Goal: Information Seeking & Learning: Learn about a topic

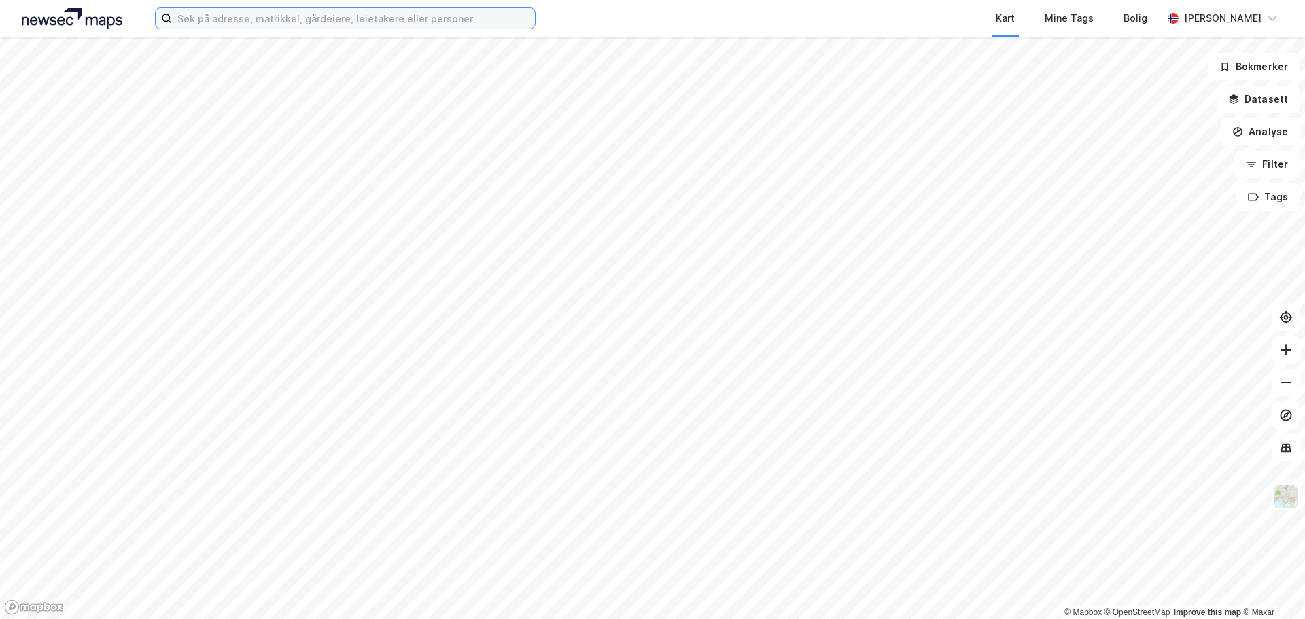
click at [236, 16] on input at bounding box center [353, 18] width 363 height 20
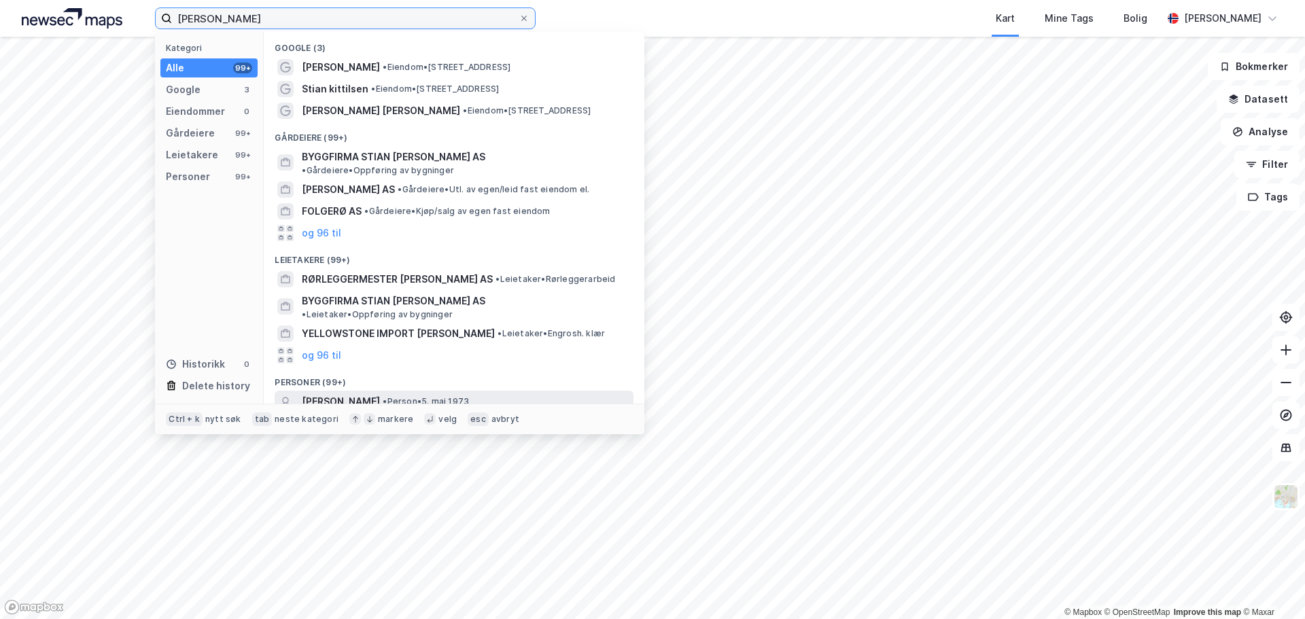
type input "[PERSON_NAME]"
click at [380, 393] on span "[PERSON_NAME]" at bounding box center [341, 401] width 78 height 16
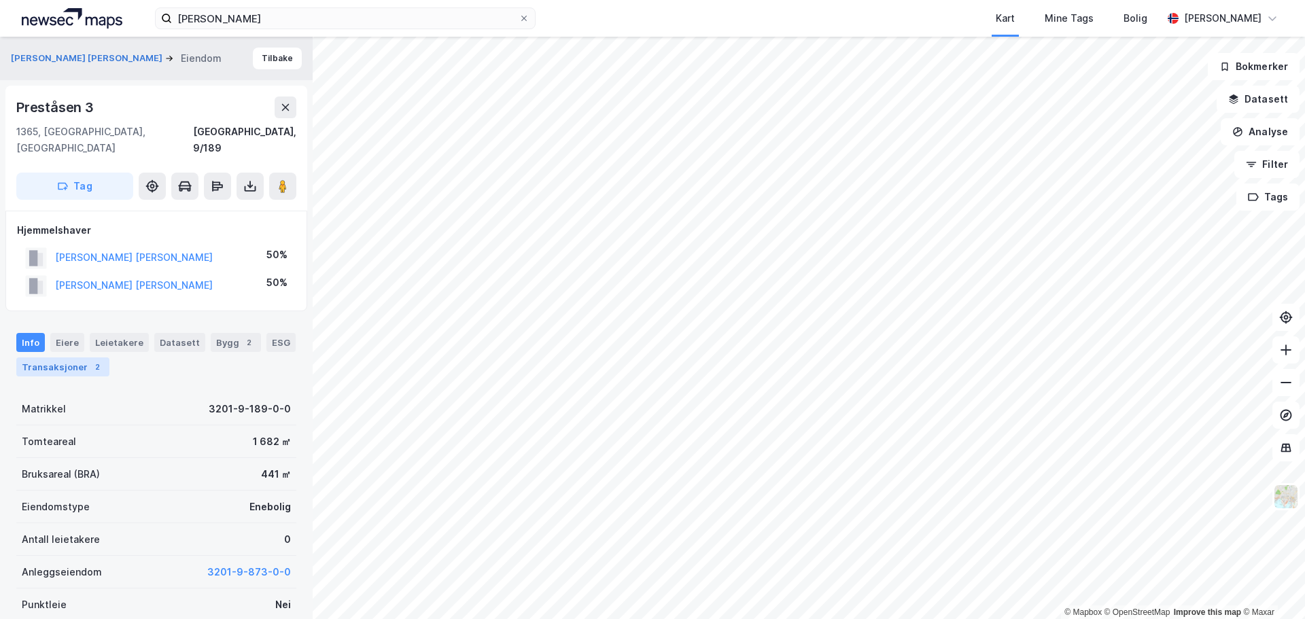
click at [63, 357] on div "Transaksjoner 2" at bounding box center [62, 366] width 93 height 19
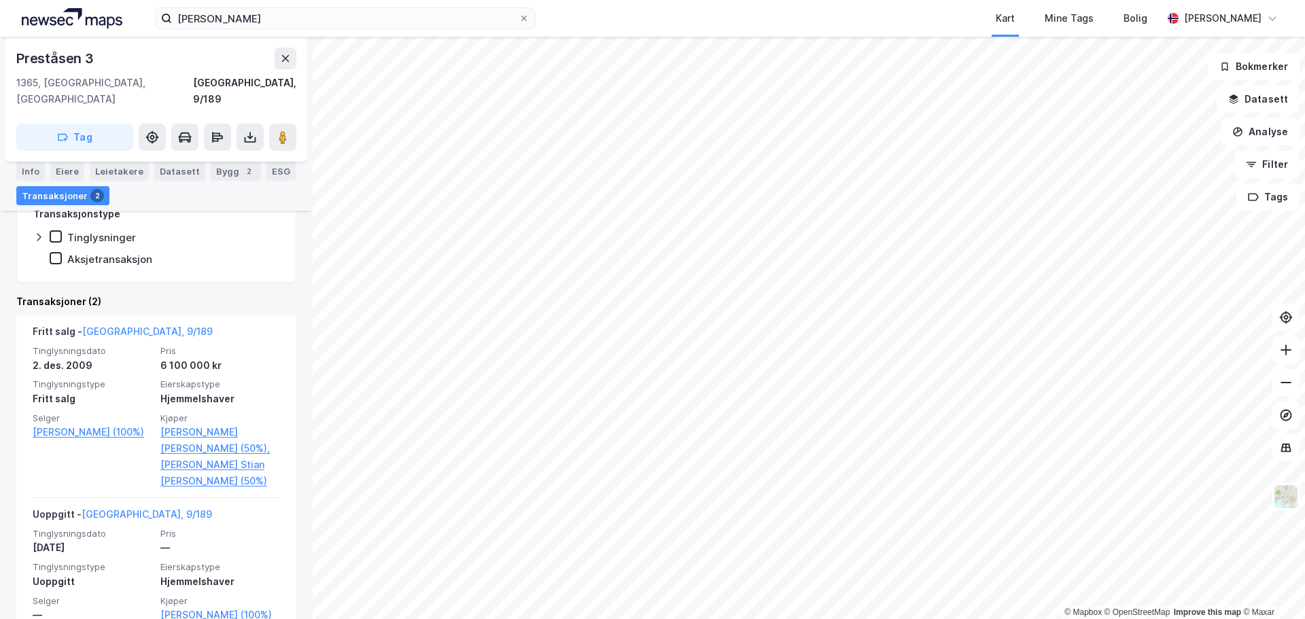
scroll to position [328, 0]
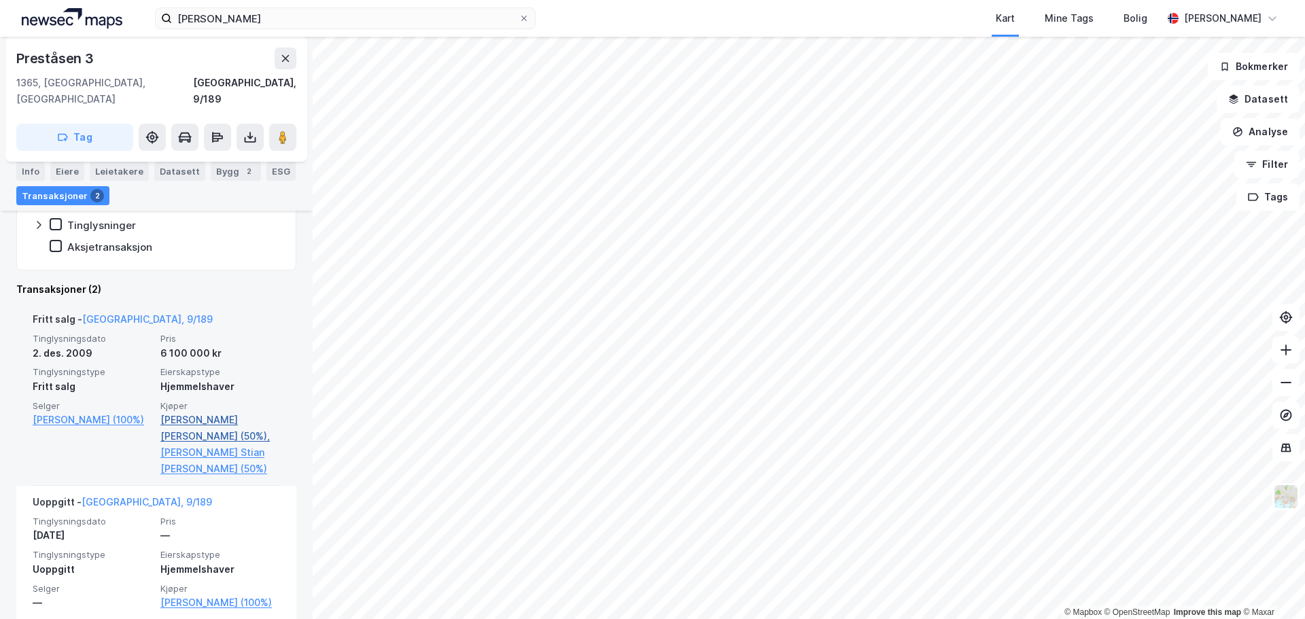
click at [192, 412] on link "[PERSON_NAME] [PERSON_NAME] (50%)," at bounding box center [220, 428] width 120 height 33
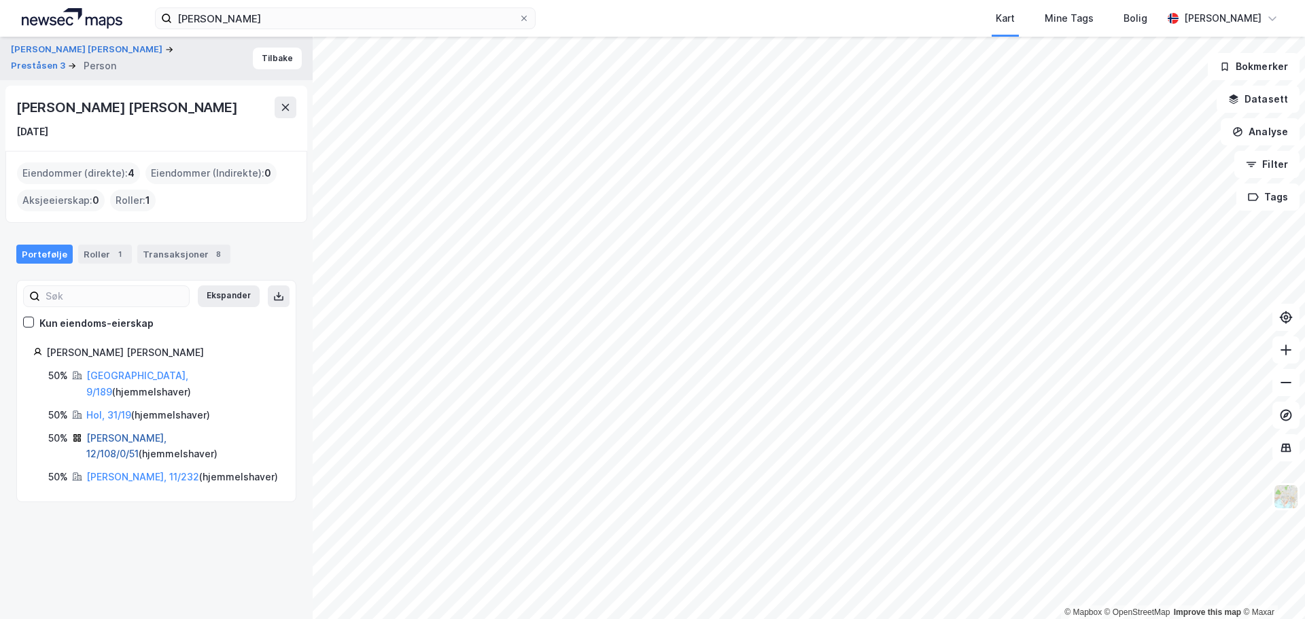
click at [120, 432] on link "[PERSON_NAME], 12/108/0/51" at bounding box center [126, 446] width 80 height 28
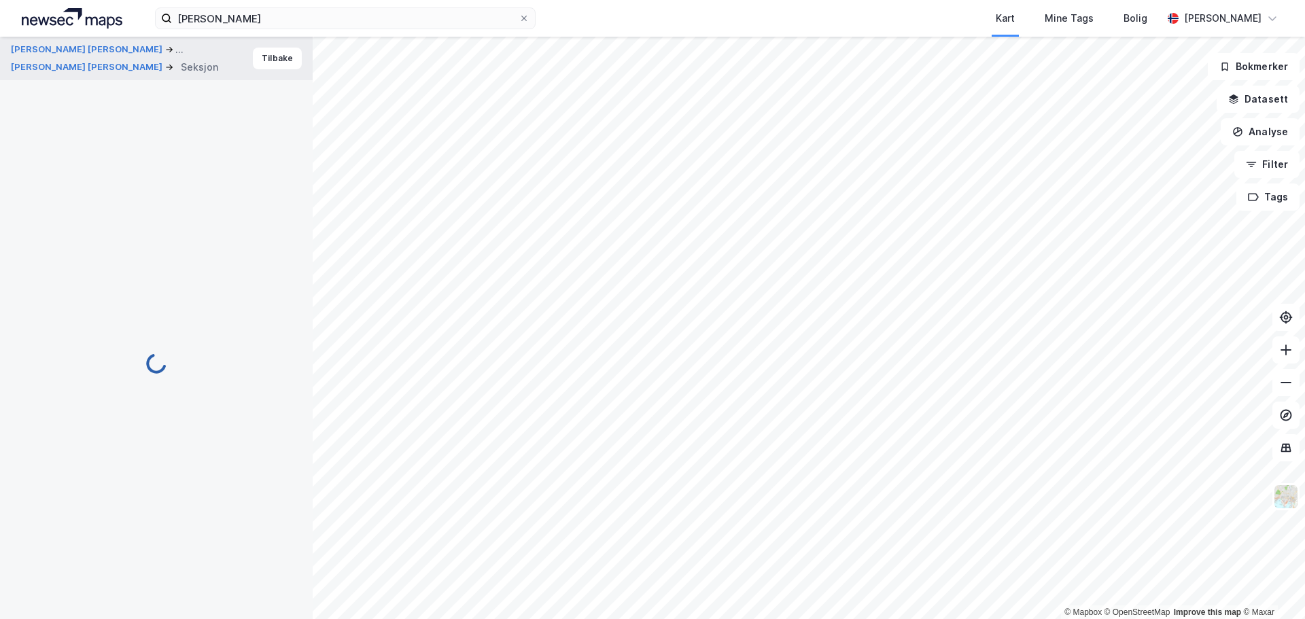
scroll to position [162, 0]
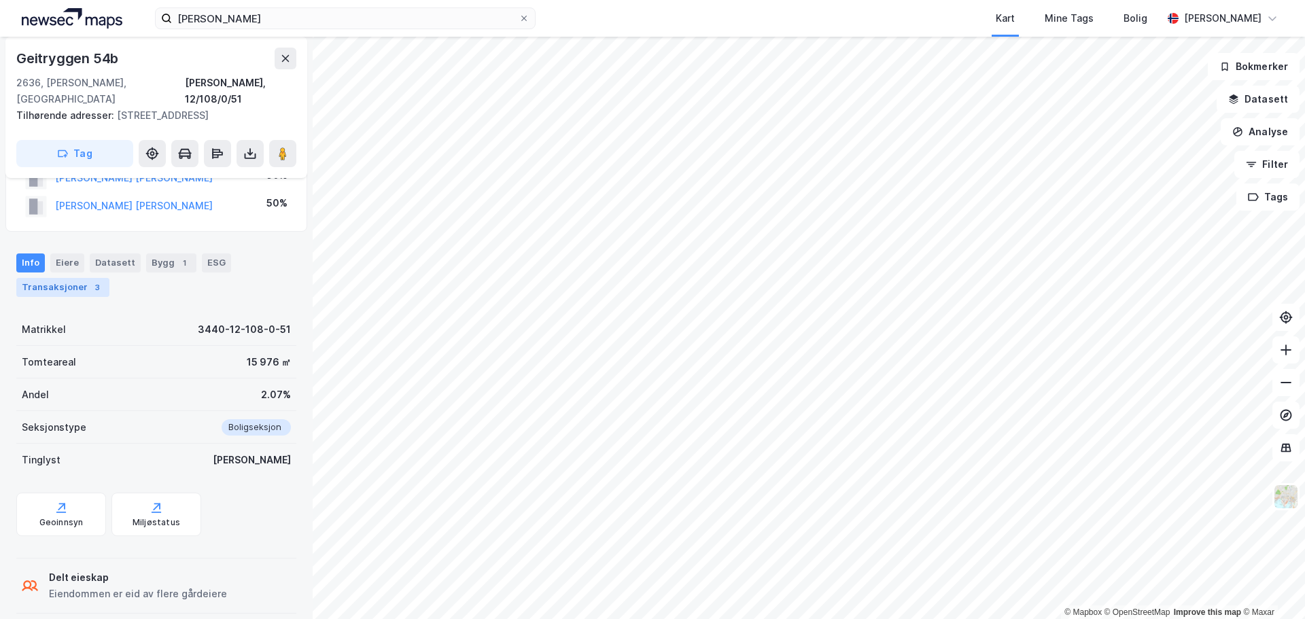
click at [50, 278] on div "Transaksjoner 3" at bounding box center [62, 287] width 93 height 19
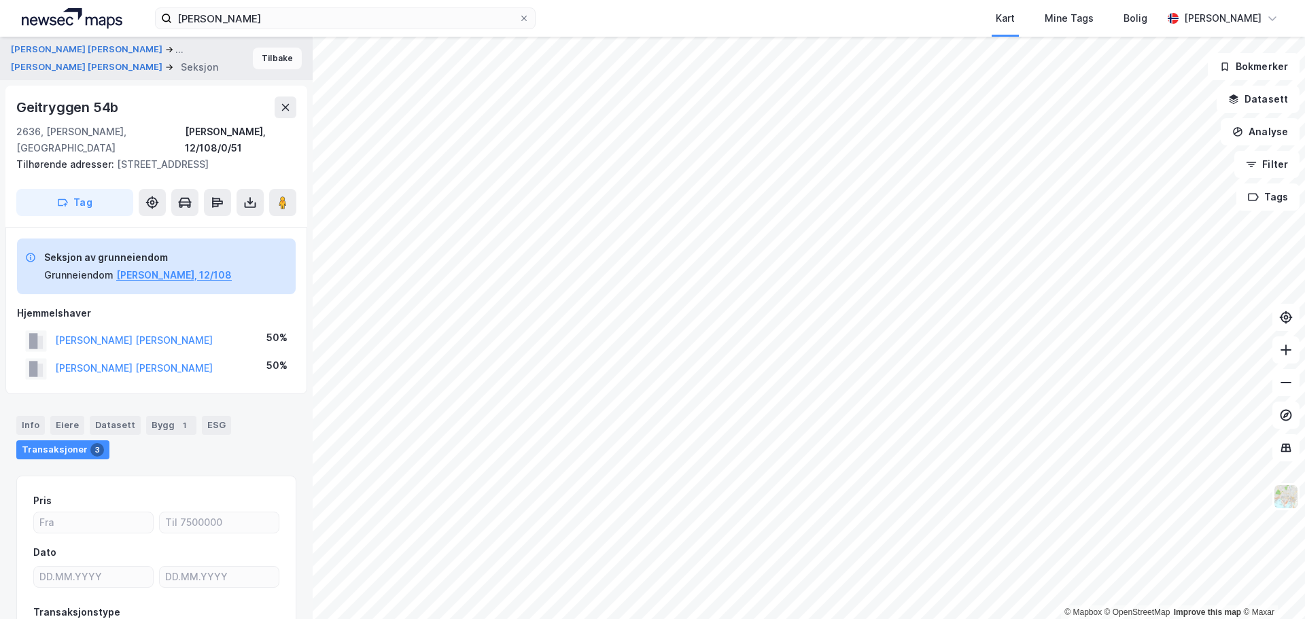
click at [266, 60] on button "Tilbake" at bounding box center [277, 59] width 49 height 22
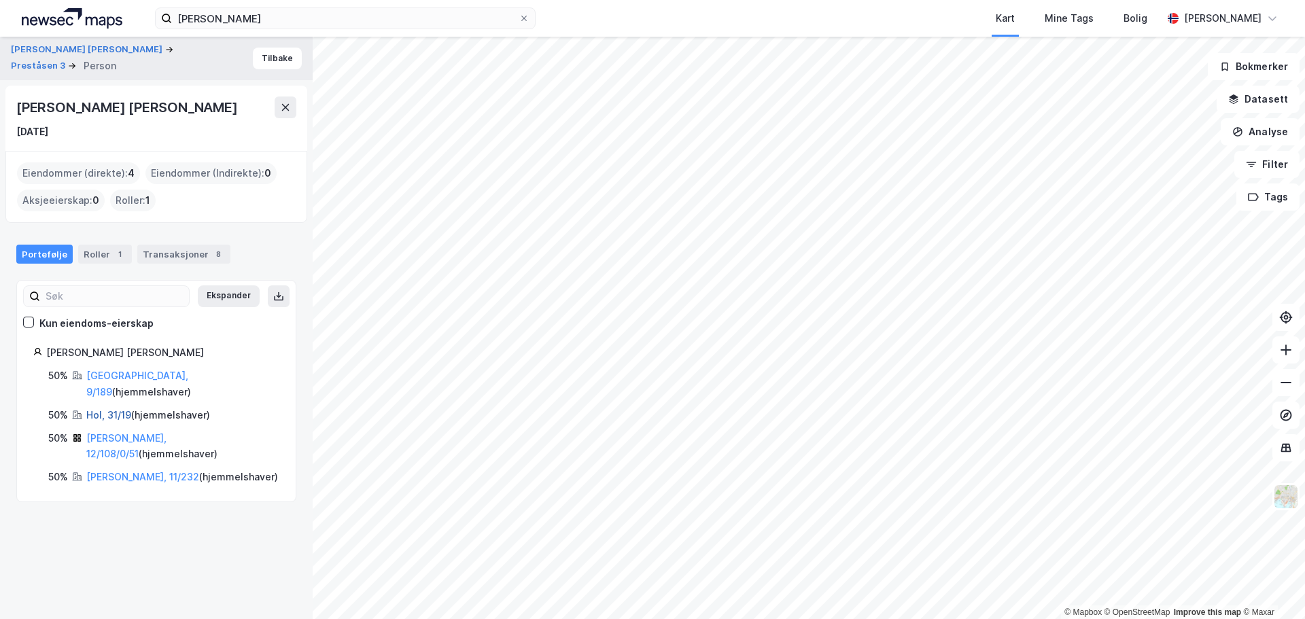
click at [111, 409] on link "Hol, 31/19" at bounding box center [108, 415] width 45 height 12
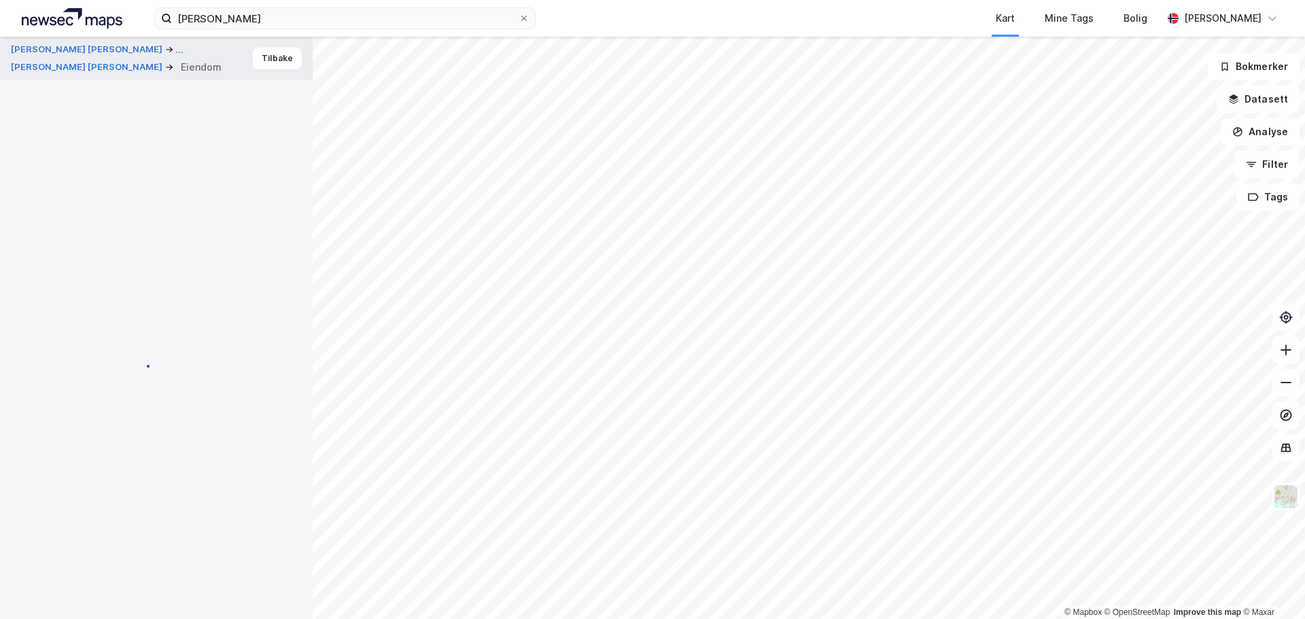
scroll to position [1, 0]
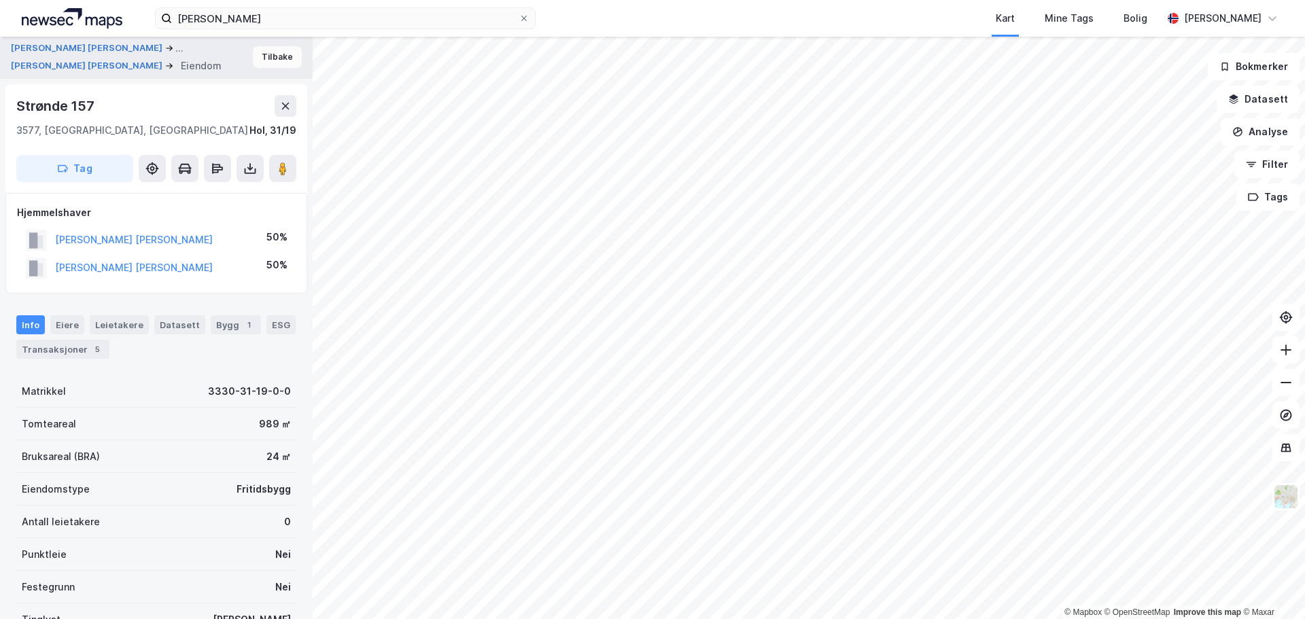
click at [254, 59] on button "Tilbake" at bounding box center [277, 57] width 49 height 22
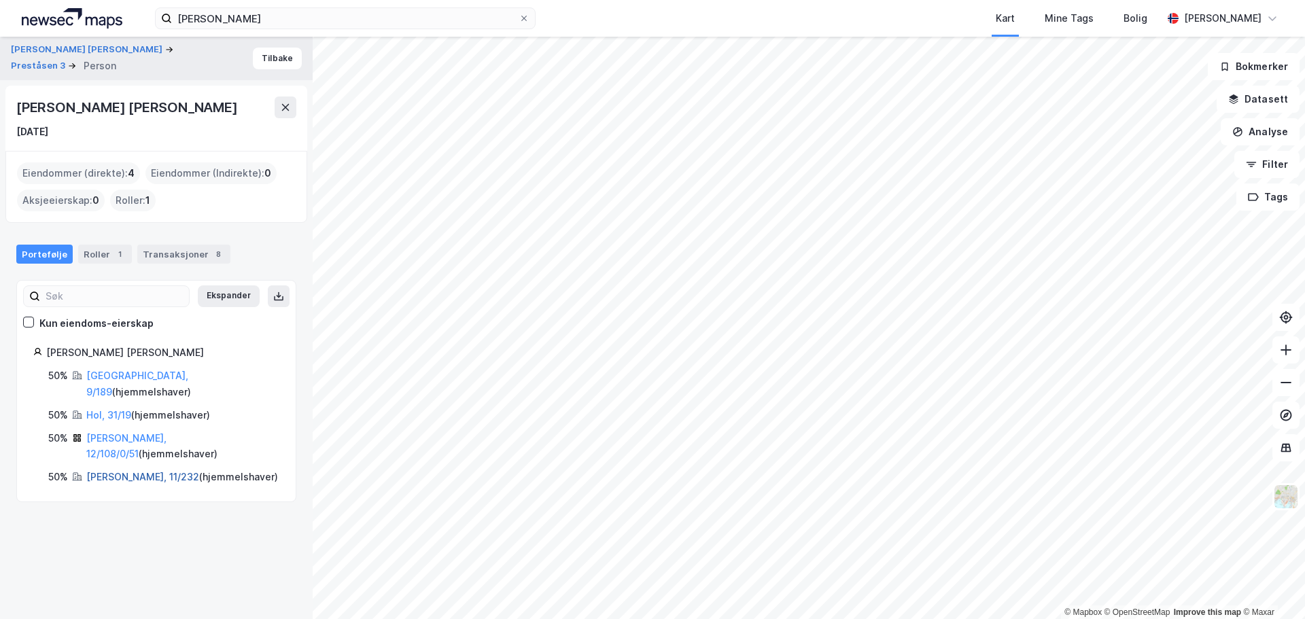
click at [113, 471] on link "[PERSON_NAME], 11/232" at bounding box center [142, 477] width 113 height 12
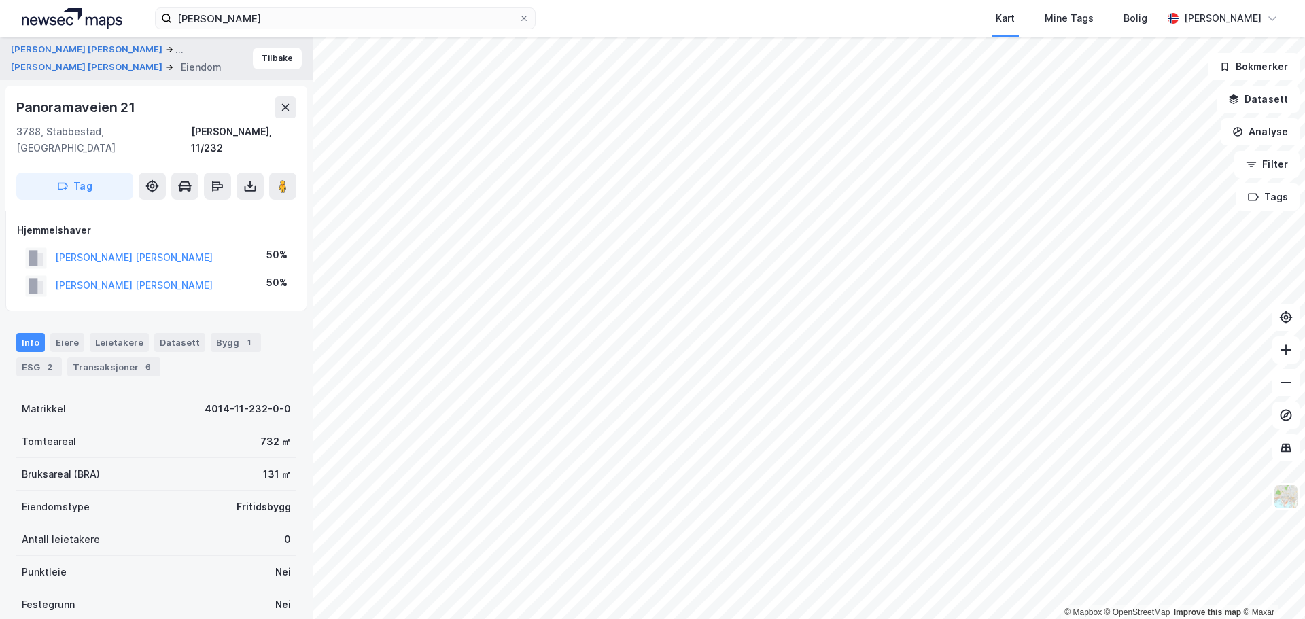
scroll to position [1, 0]
click at [141, 359] on div "6" at bounding box center [148, 366] width 14 height 14
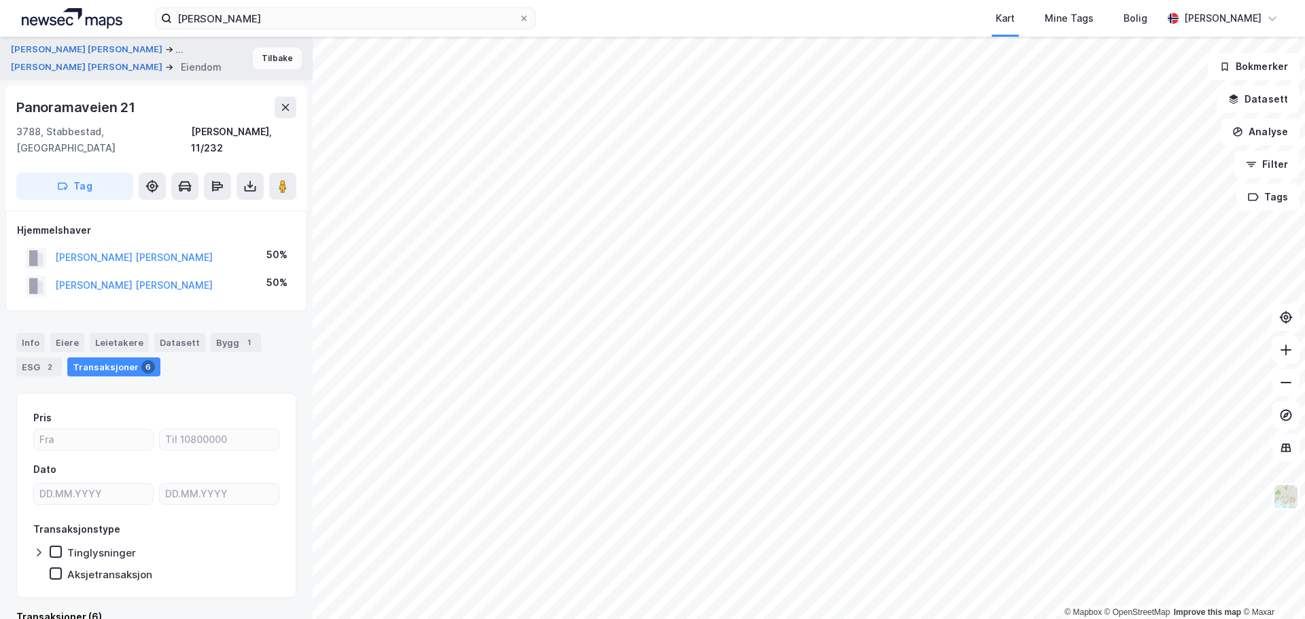
click at [258, 58] on button "Tilbake" at bounding box center [277, 59] width 49 height 22
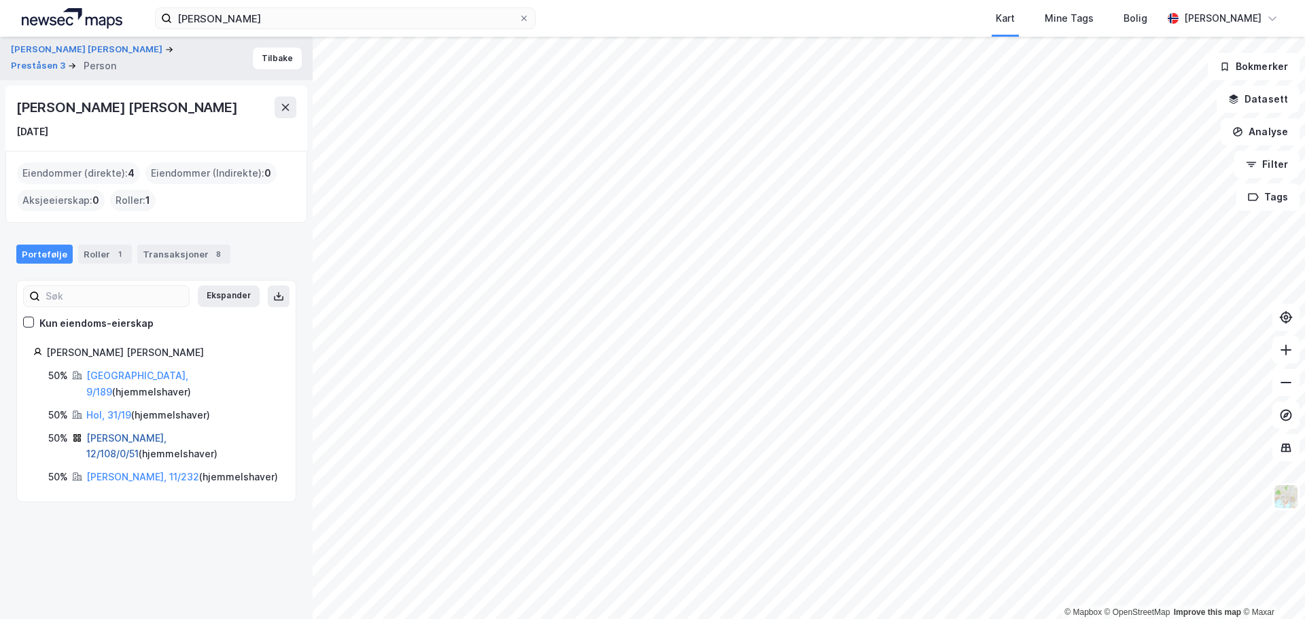
click at [112, 432] on link "[PERSON_NAME], 12/108/0/51" at bounding box center [126, 446] width 80 height 28
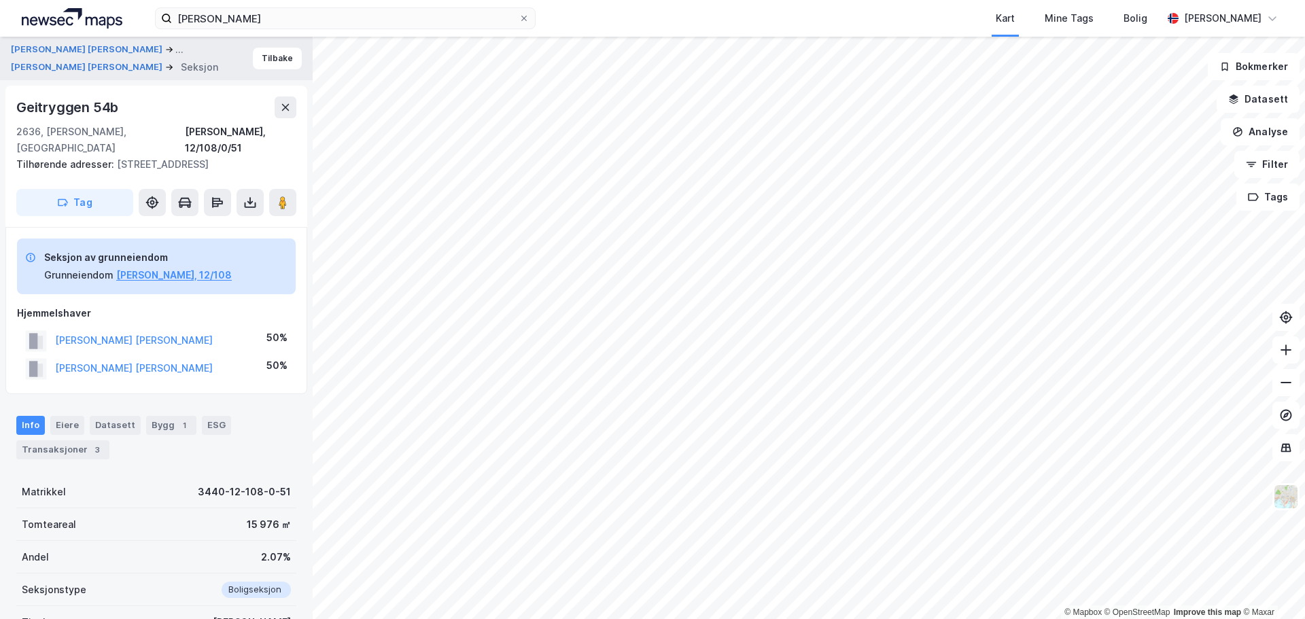
scroll to position [3, 0]
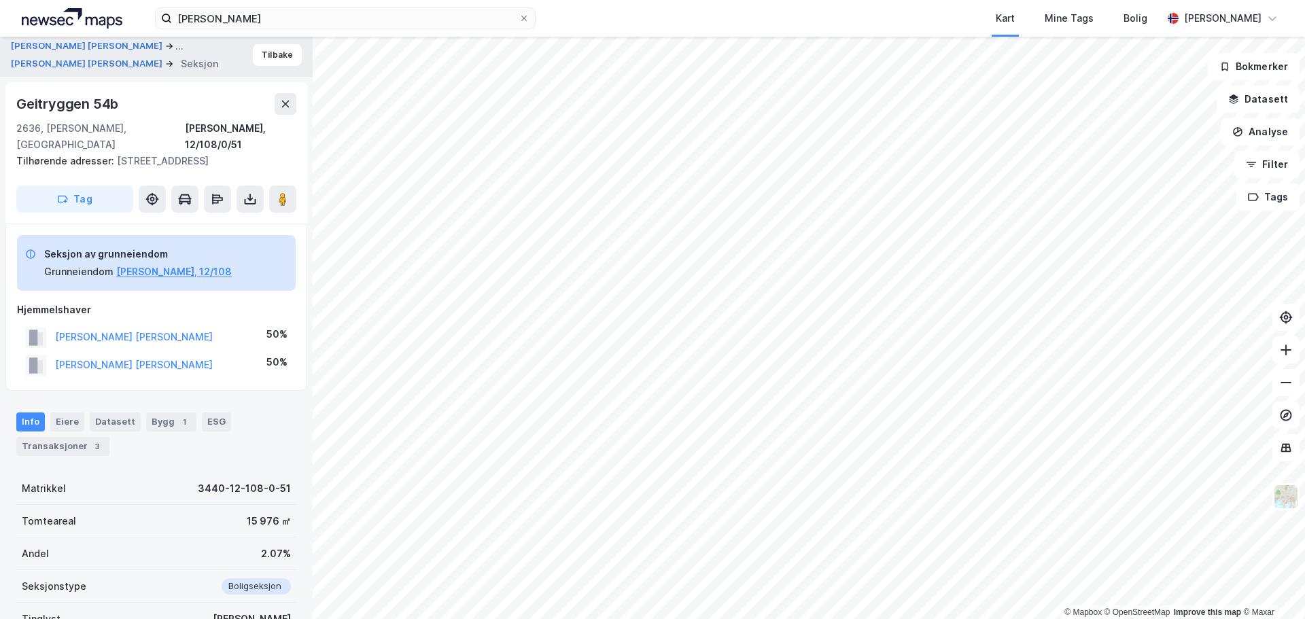
click at [250, 66] on div "[PERSON_NAME] STIAN [PERSON_NAME] ... [PERSON_NAME] [PERSON_NAME] Seksjon Tilba…" at bounding box center [156, 54] width 313 height 43
click at [260, 59] on button "Tilbake" at bounding box center [277, 55] width 49 height 22
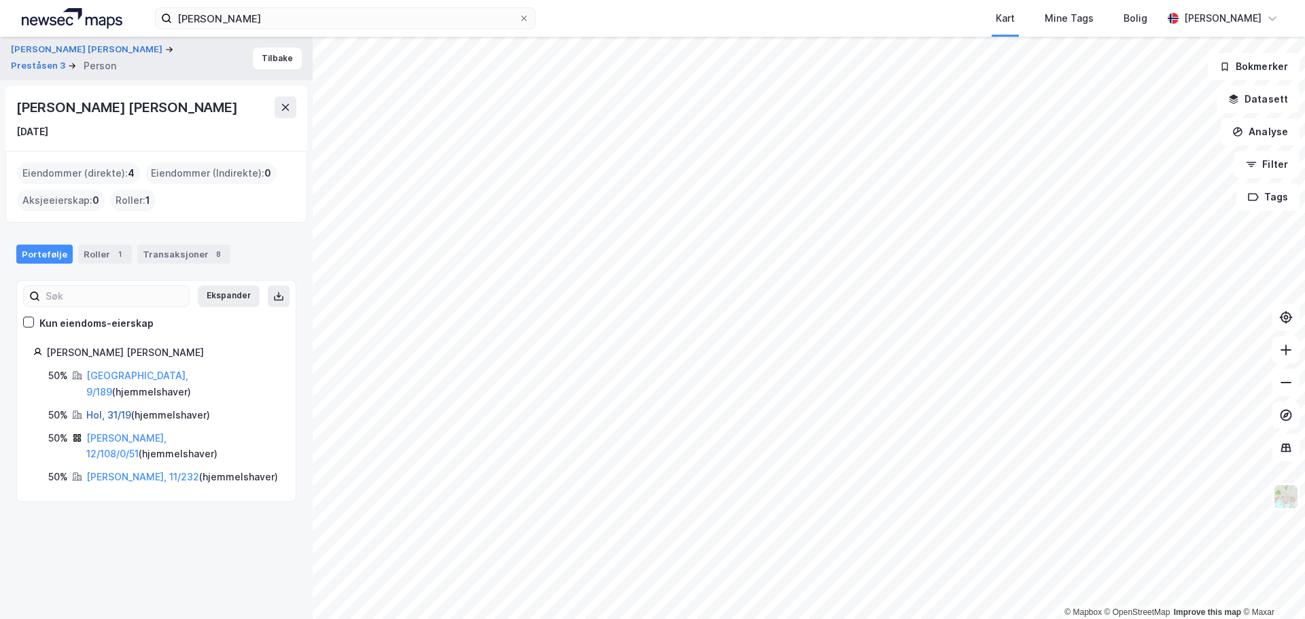
click at [99, 409] on link "Hol, 31/19" at bounding box center [108, 415] width 45 height 12
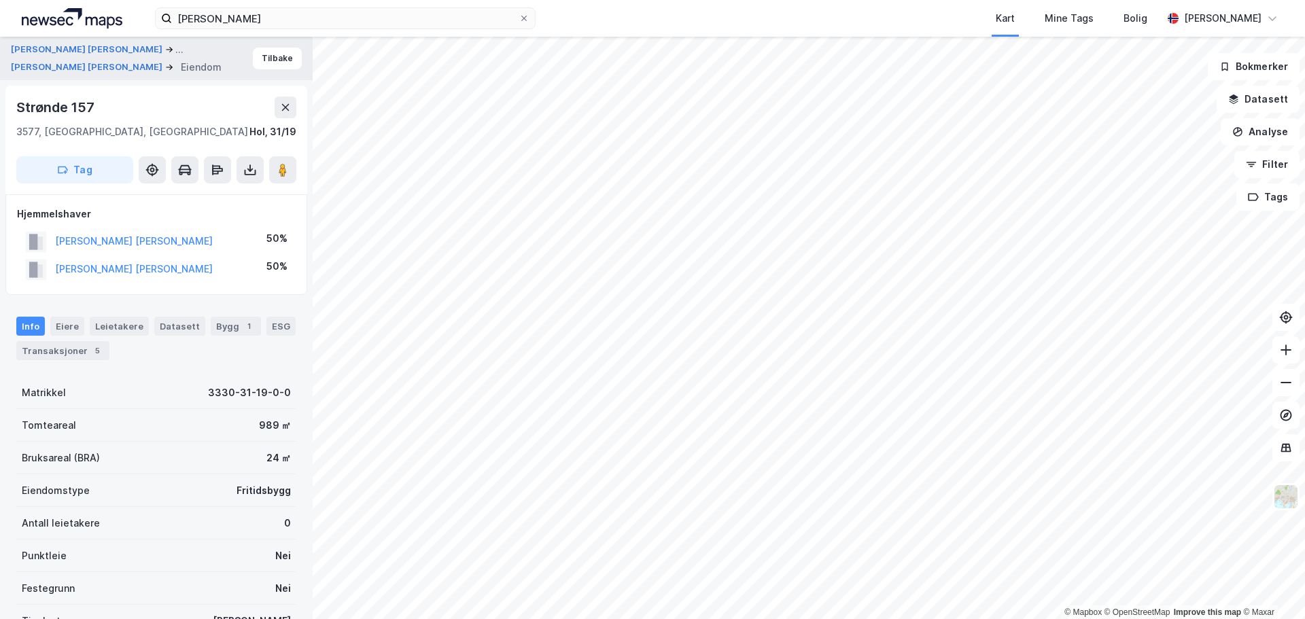
scroll to position [3, 0]
